Goal: Transaction & Acquisition: Purchase product/service

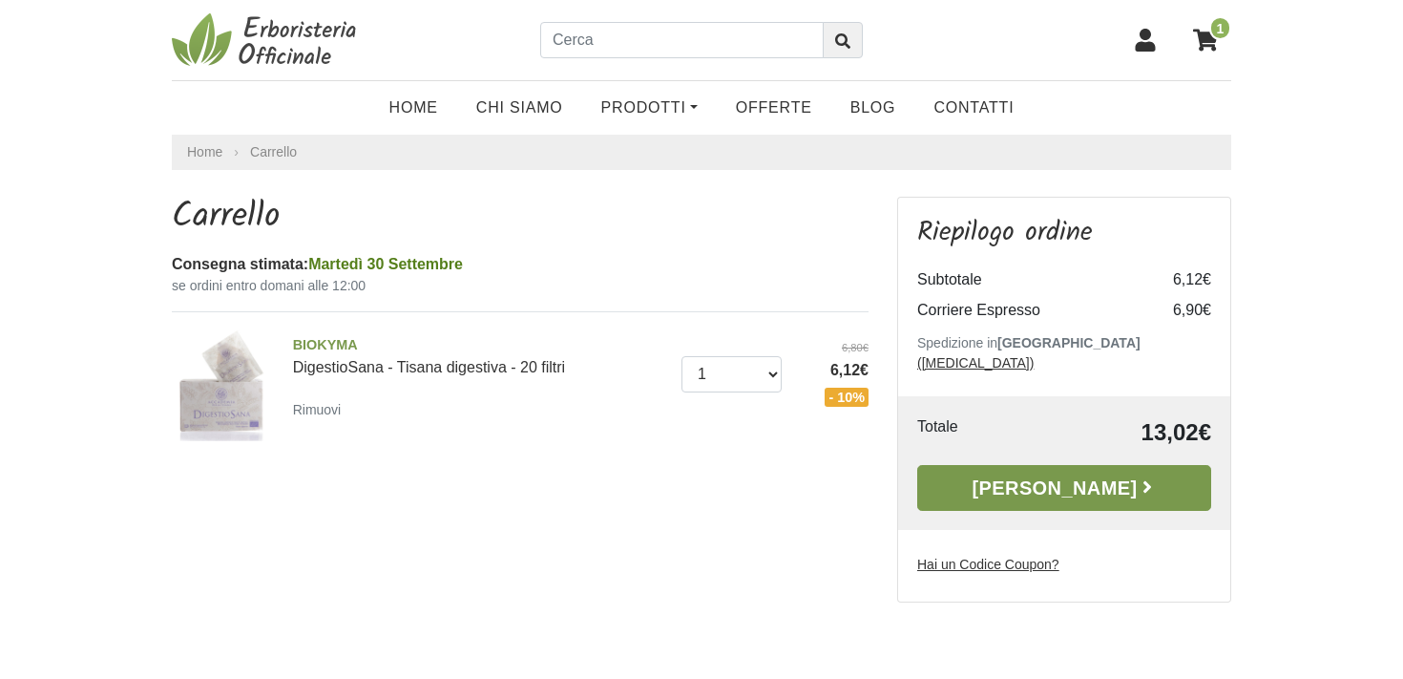
click at [1072, 477] on link "[PERSON_NAME]" at bounding box center [1064, 488] width 294 height 46
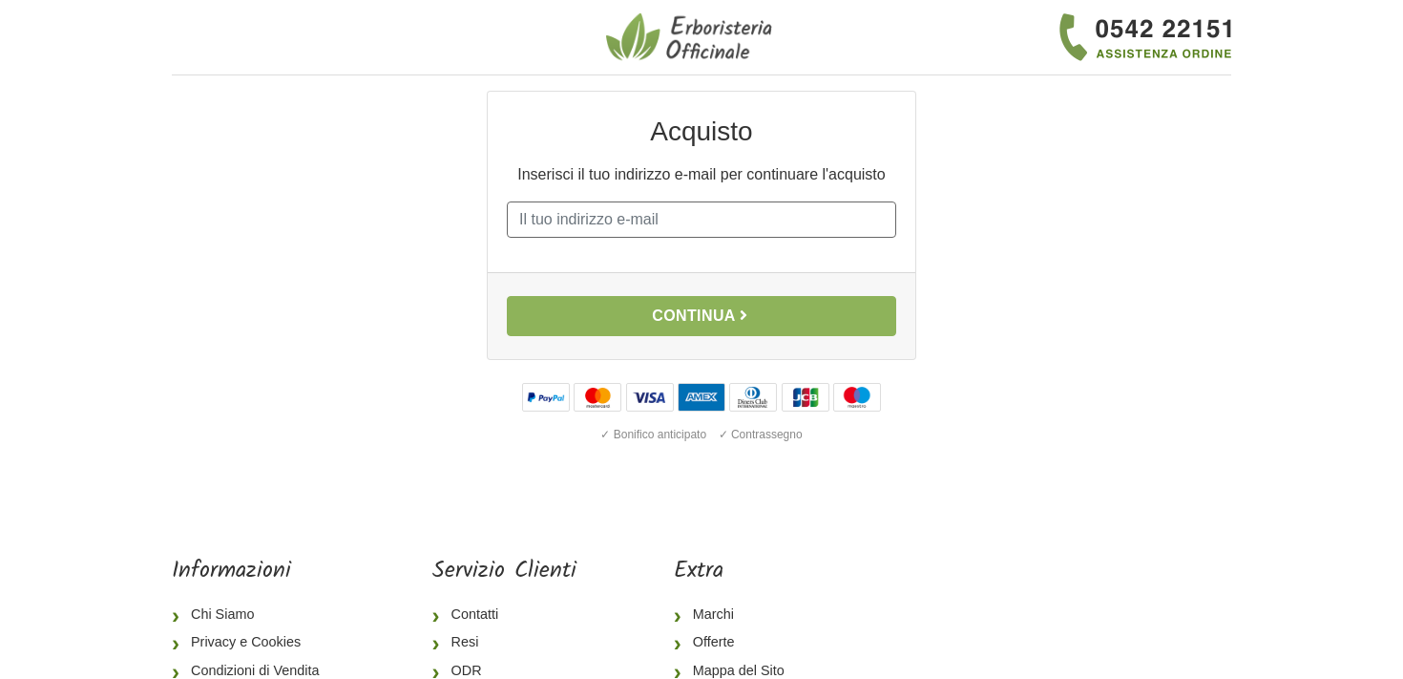
click at [765, 235] on input "E-mail" at bounding box center [701, 219] width 389 height 36
type input "[EMAIL_ADDRESS][DOMAIN_NAME]"
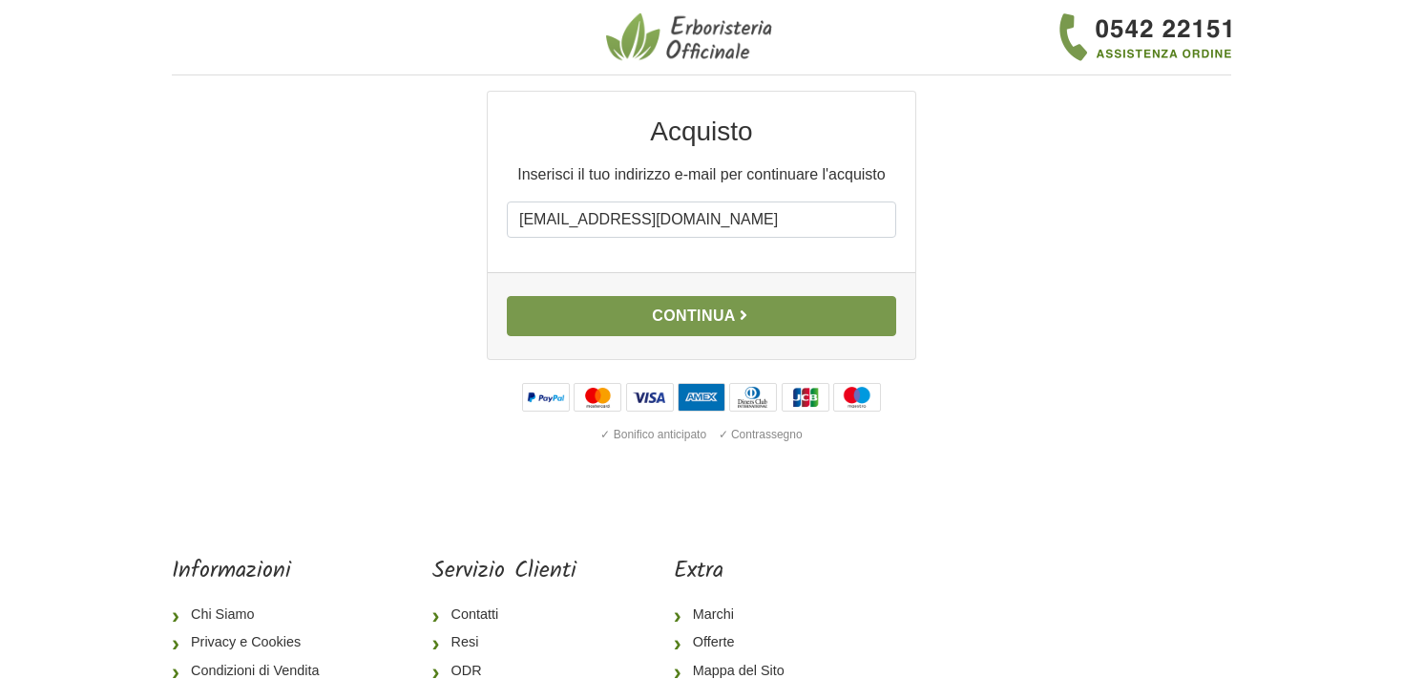
click at [763, 313] on button "Continua" at bounding box center [701, 316] width 389 height 40
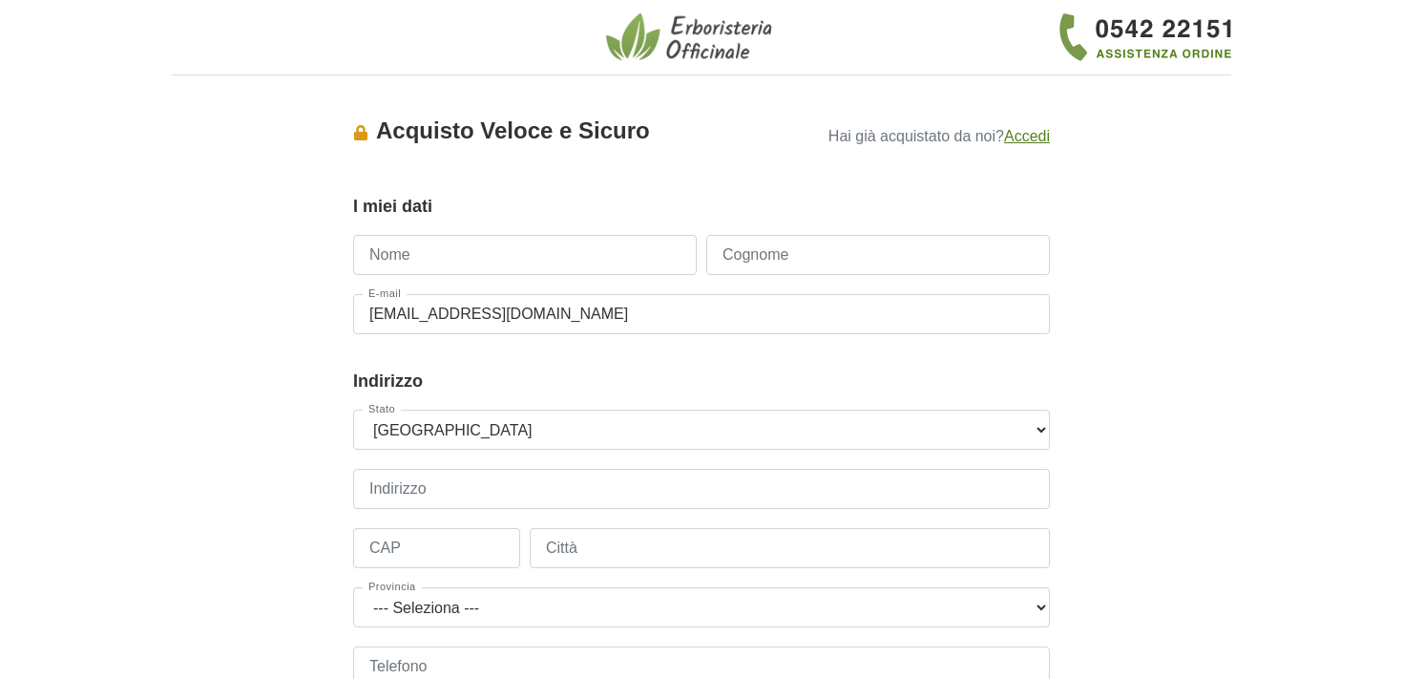
scroll to position [356, 0]
